Goal: Navigation & Orientation: Find specific page/section

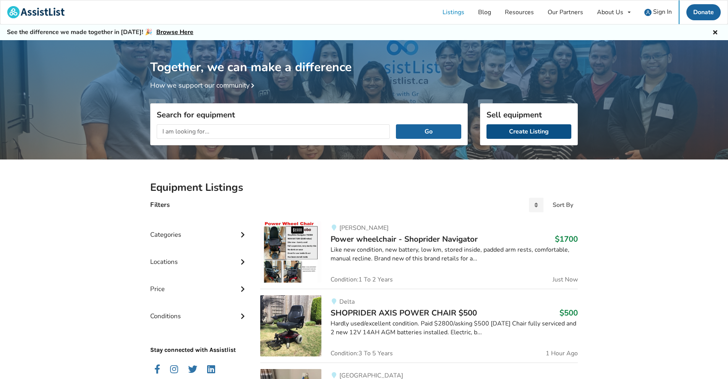
click at [524, 131] on link "Create Listing" at bounding box center [528, 131] width 85 height 15
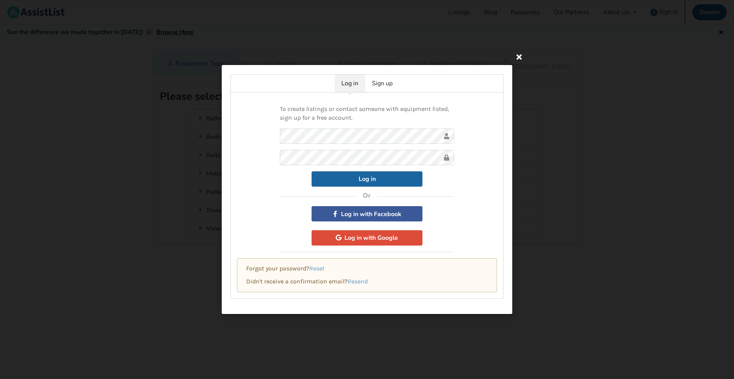
click at [520, 58] on icon at bounding box center [519, 57] width 14 height 14
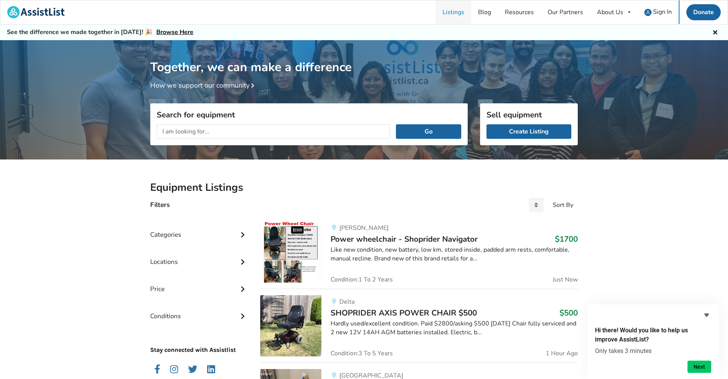
click at [450, 14] on link "Listings" at bounding box center [454, 12] width 36 height 24
click at [513, 11] on link "Resources" at bounding box center [519, 12] width 43 height 24
